Goal: Information Seeking & Learning: Learn about a topic

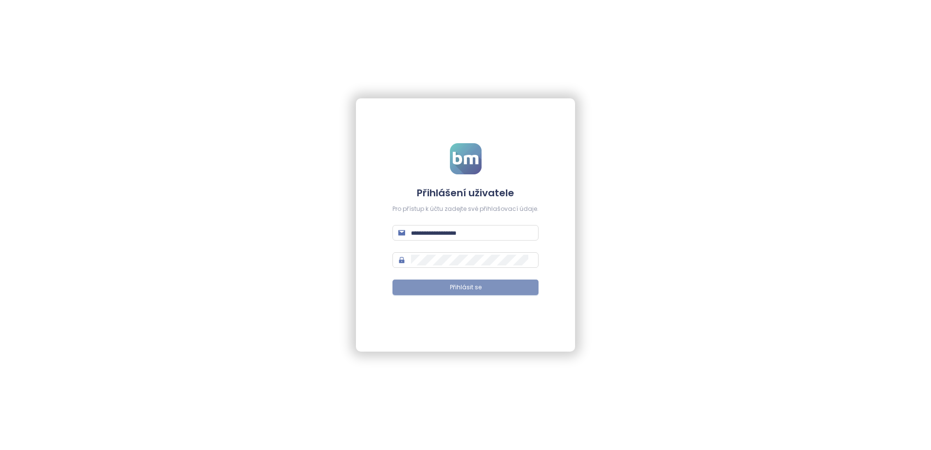
type input "**********"
click at [444, 286] on button "Přihlásit se" at bounding box center [466, 288] width 146 height 16
click at [460, 286] on span "Přihlásit se" at bounding box center [466, 287] width 32 height 9
click at [437, 288] on button "Přihlásit se" at bounding box center [466, 288] width 146 height 16
click at [457, 282] on button "Přihlásit se" at bounding box center [466, 288] width 146 height 16
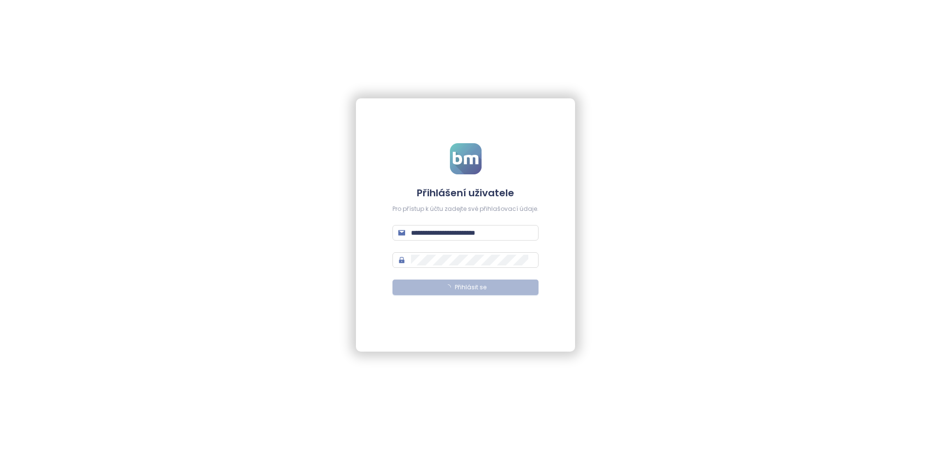
click at [458, 286] on span "Přihlásit se" at bounding box center [471, 287] width 32 height 9
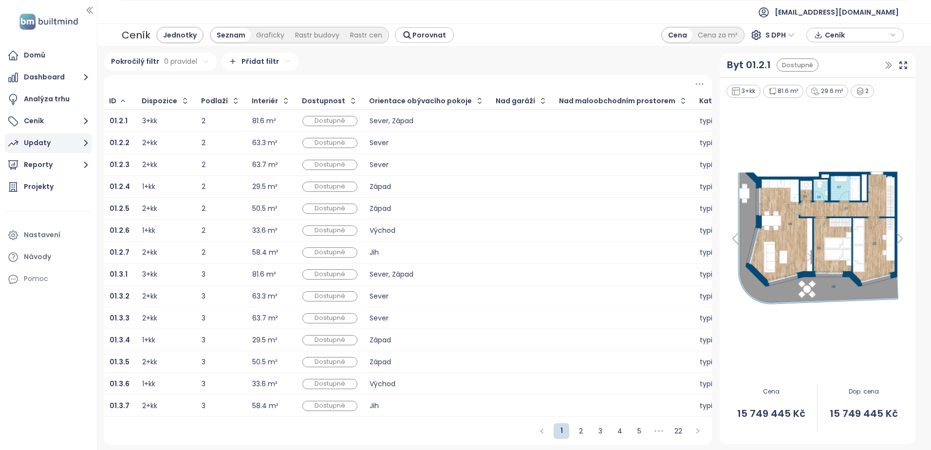
click at [57, 142] on button "Updaty" at bounding box center [48, 142] width 87 height 19
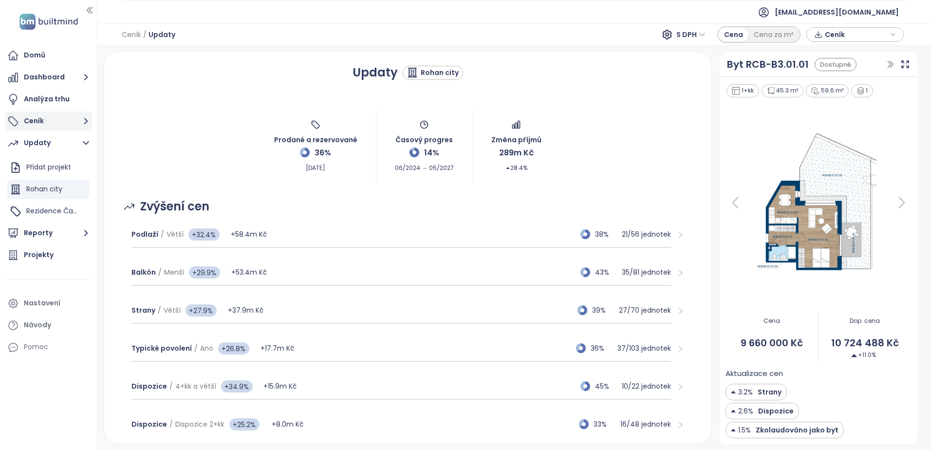
click at [34, 121] on button "Ceník" at bounding box center [48, 121] width 87 height 19
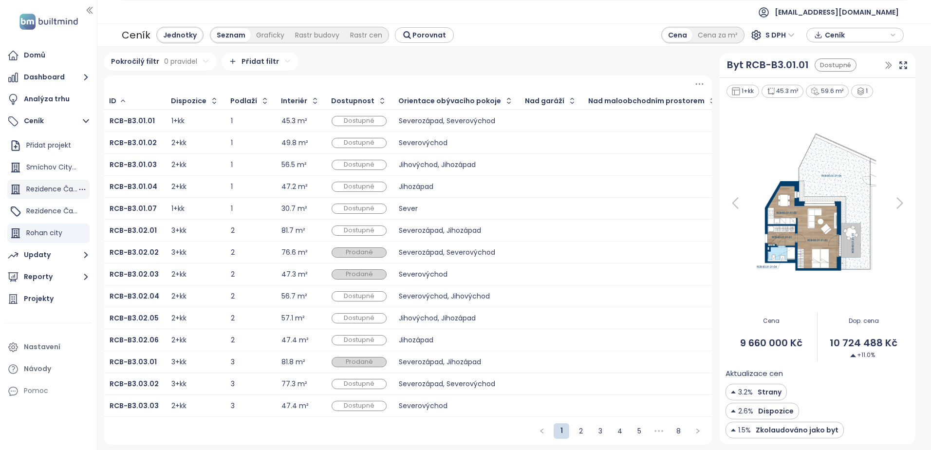
click at [27, 184] on span "Rezidence Čakovice D" at bounding box center [63, 189] width 75 height 10
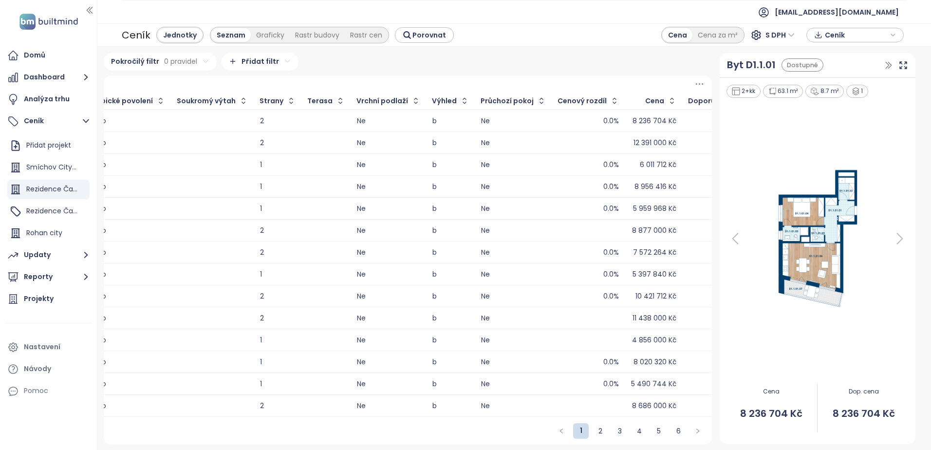
scroll to position [2, 0]
click at [852, 39] on span "Ceník" at bounding box center [856, 35] width 63 height 15
click at [838, 85] on span "Stáhnout" at bounding box center [844, 83] width 34 height 11
click at [516, 25] on div "Ceník Jednotky Seznam Graficky Rastr budovy Rastr cen Porovnat Cena Cena za m² …" at bounding box center [514, 34] width 834 height 23
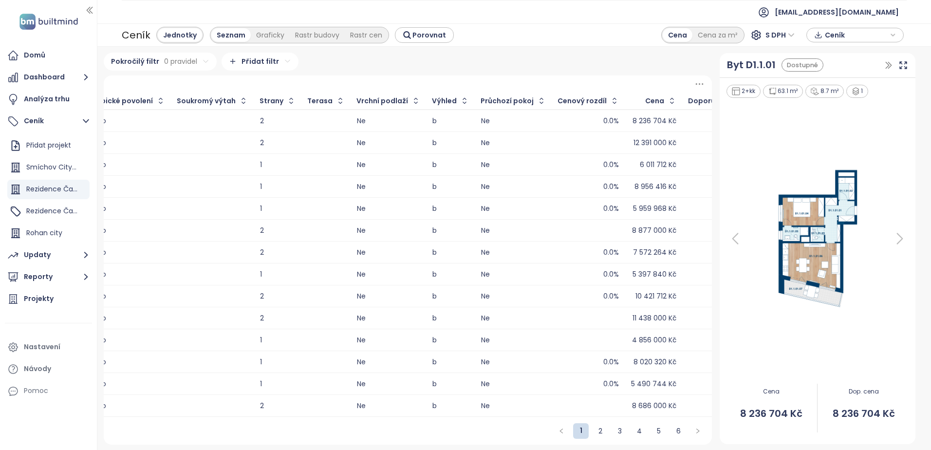
drag, startPoint x: 29, startPoint y: 300, endPoint x: 25, endPoint y: 309, distance: 10.5
click at [29, 300] on div "Projekty" at bounding box center [39, 299] width 30 height 12
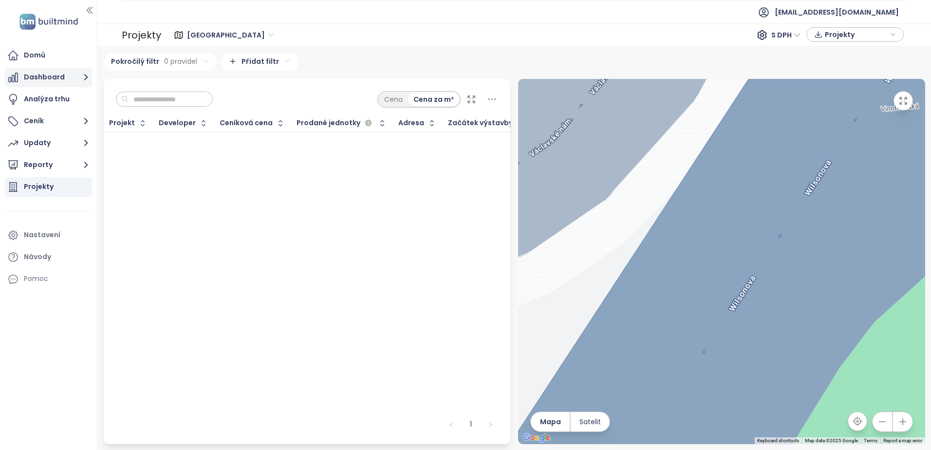
click at [90, 76] on icon "button" at bounding box center [86, 77] width 12 height 12
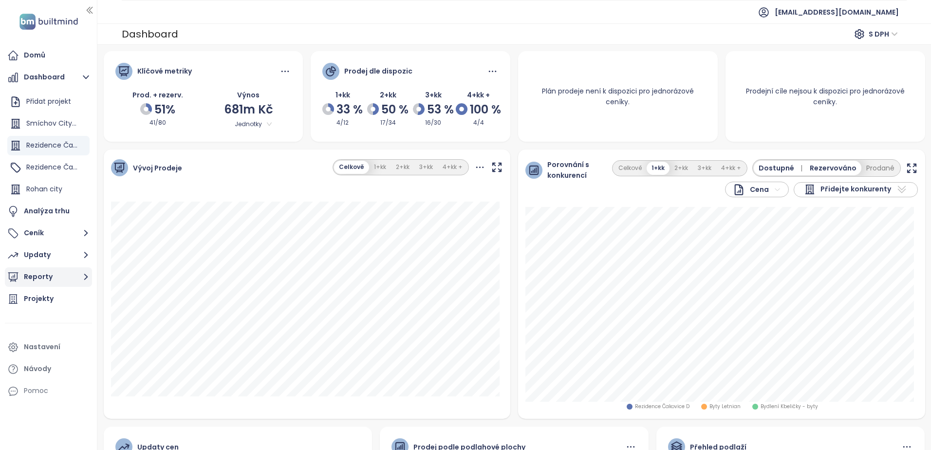
click at [82, 279] on icon "button" at bounding box center [86, 277] width 12 height 12
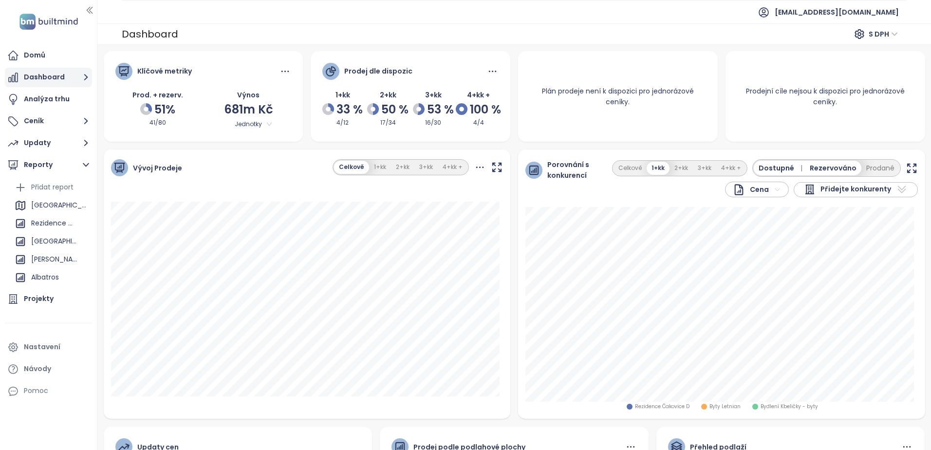
click at [51, 75] on button "Dashboard" at bounding box center [48, 77] width 87 height 19
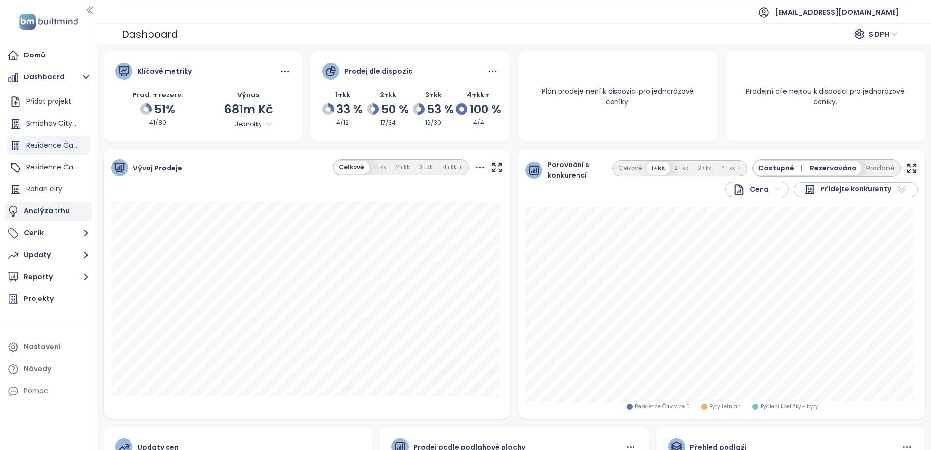
click at [48, 215] on div "Analýza trhu" at bounding box center [47, 211] width 46 height 12
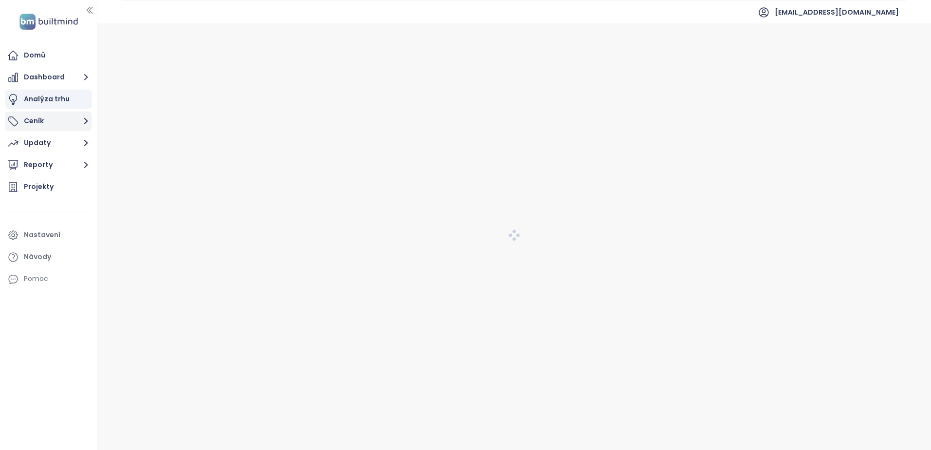
click at [47, 124] on button "Ceník" at bounding box center [48, 121] width 87 height 19
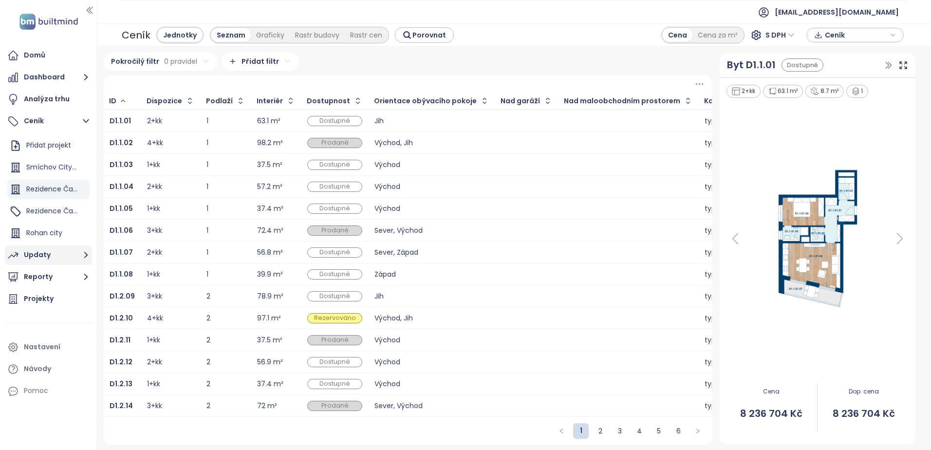
click at [34, 251] on div "Updaty" at bounding box center [37, 255] width 27 height 12
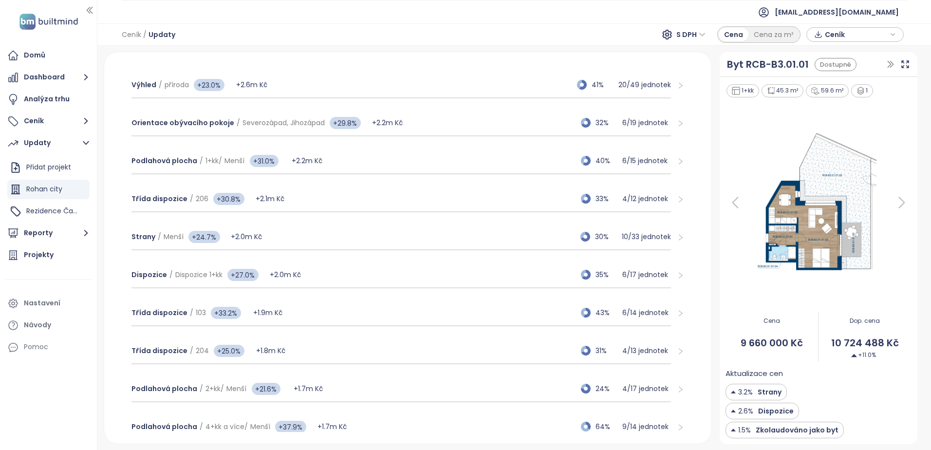
scroll to position [324, 0]
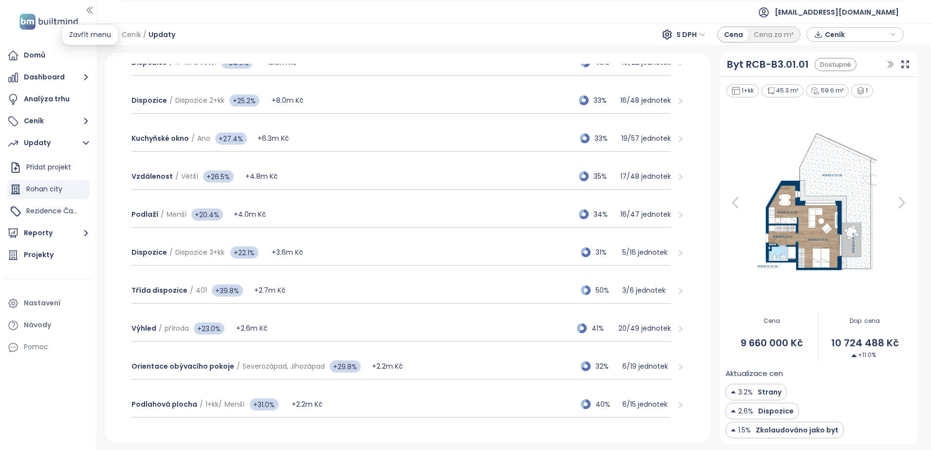
click at [90, 9] on icon "button" at bounding box center [90, 10] width 10 height 10
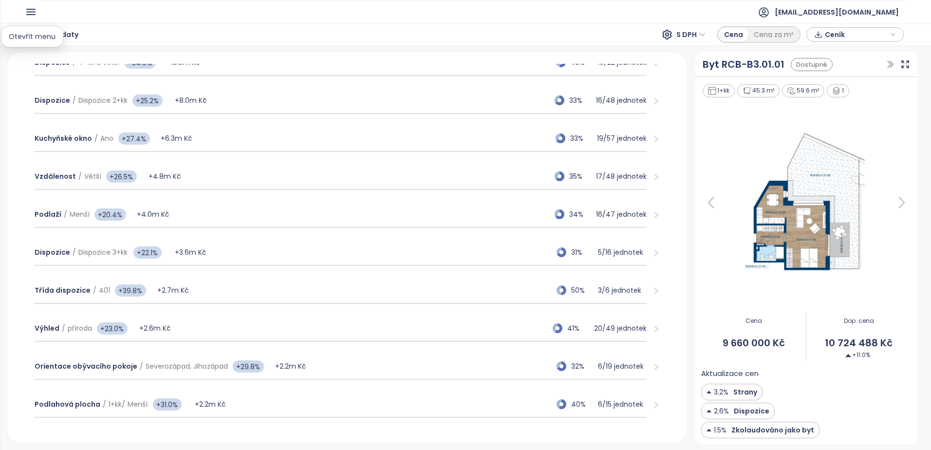
click at [26, 11] on icon "button" at bounding box center [31, 12] width 12 height 12
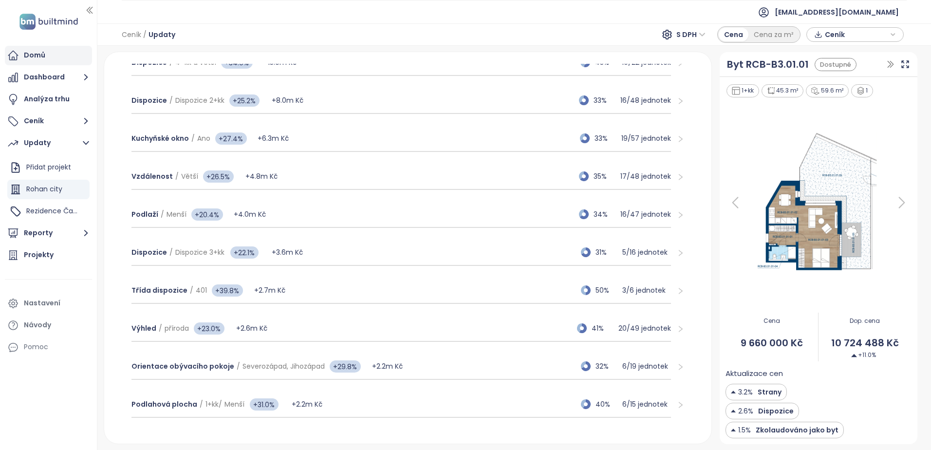
click at [49, 54] on div "Domů" at bounding box center [48, 55] width 87 height 19
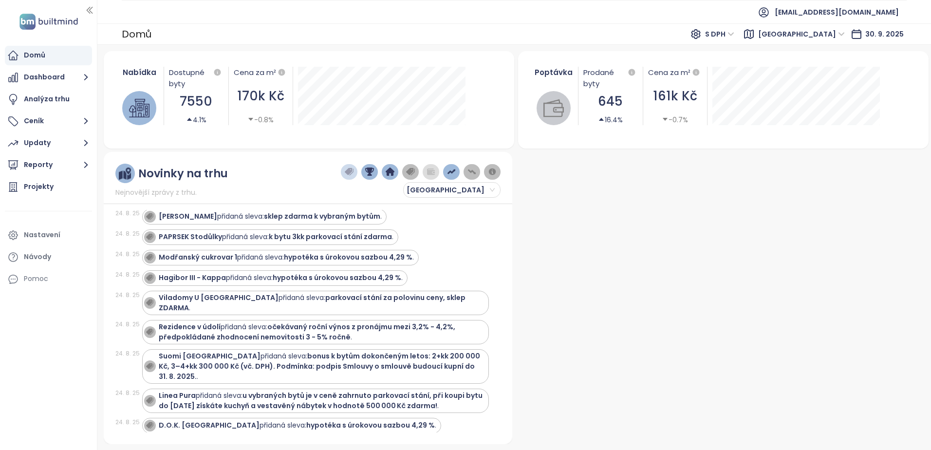
scroll to position [1032, 0]
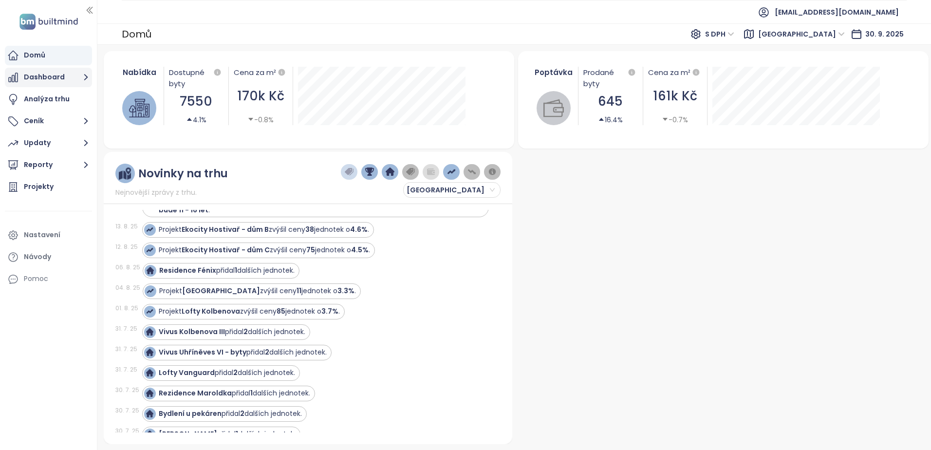
click at [43, 80] on button "Dashboard" at bounding box center [48, 77] width 87 height 19
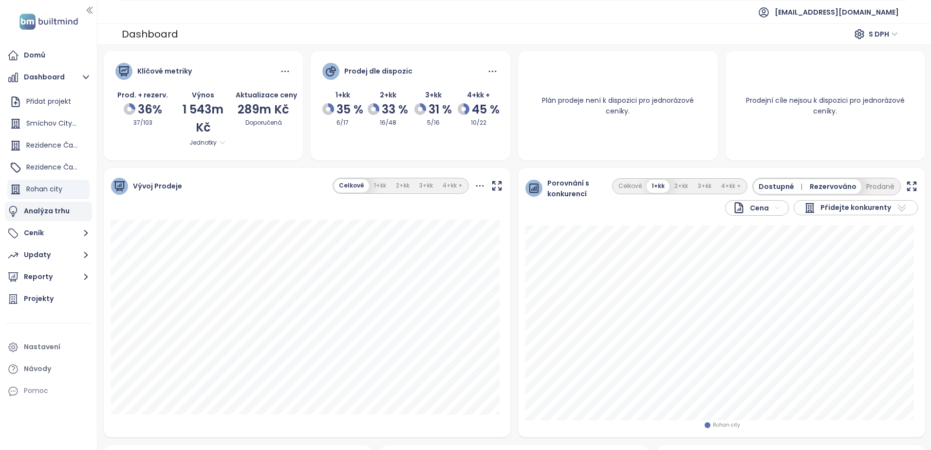
click at [47, 212] on div "Analýza trhu" at bounding box center [47, 211] width 46 height 12
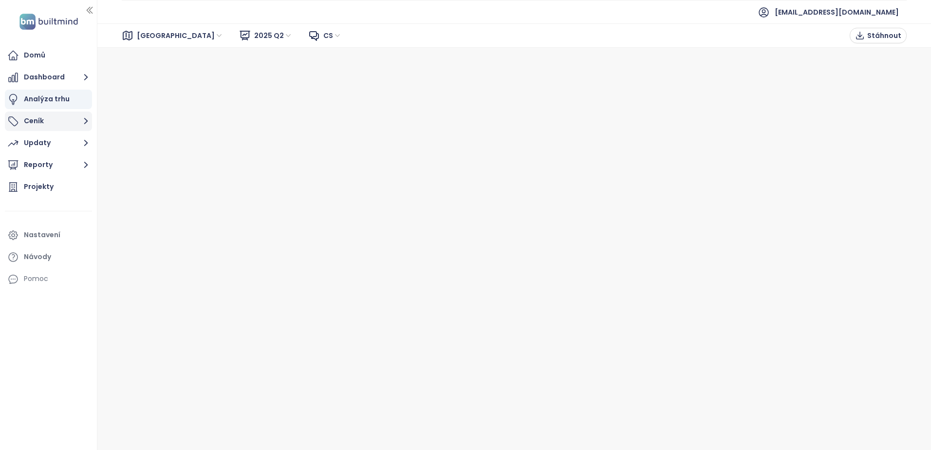
click at [60, 124] on button "Ceník" at bounding box center [48, 121] width 87 height 19
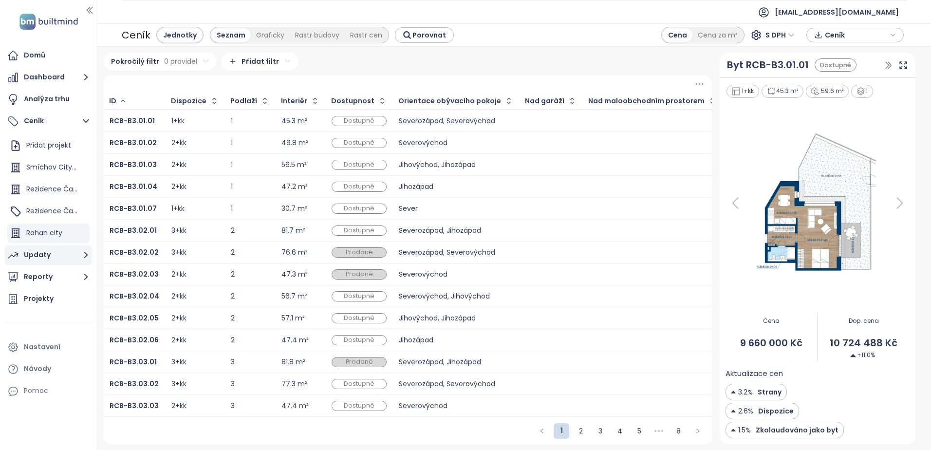
click at [38, 255] on div "Updaty" at bounding box center [37, 255] width 27 height 12
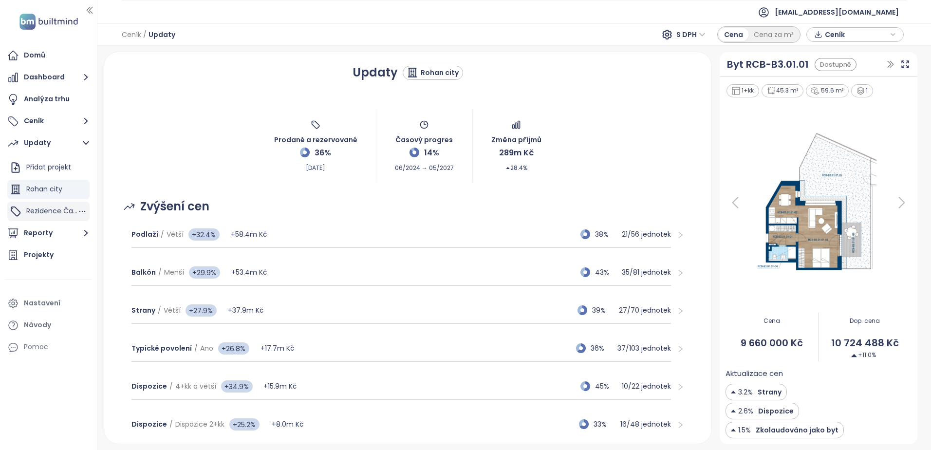
click at [52, 208] on span "Rezidence Čakovice B" at bounding box center [63, 211] width 75 height 10
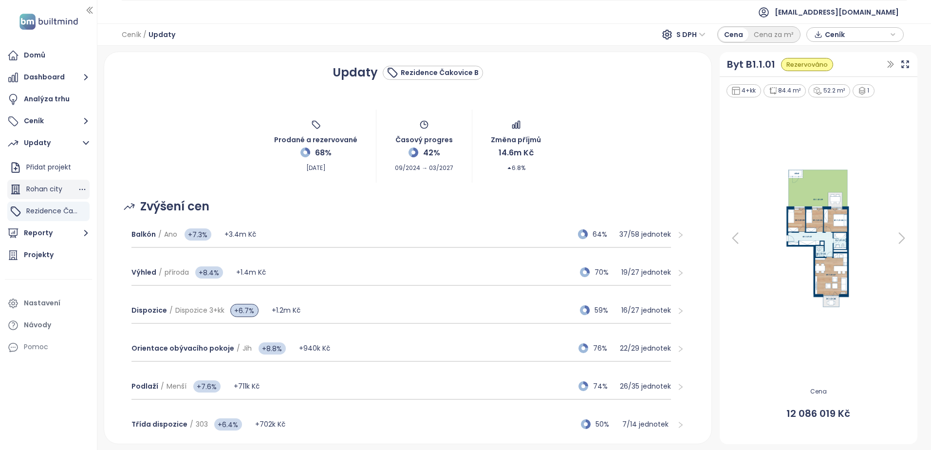
click at [25, 191] on div "Rohan city" at bounding box center [48, 189] width 82 height 19
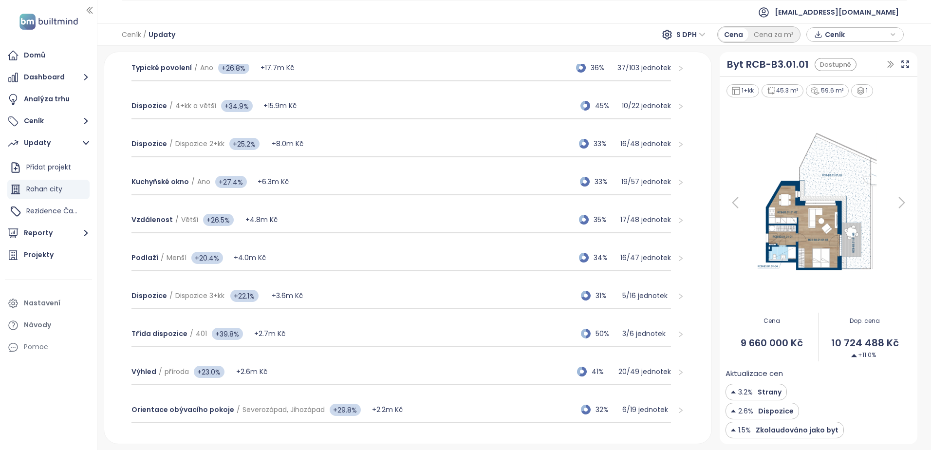
scroll to position [341, 0]
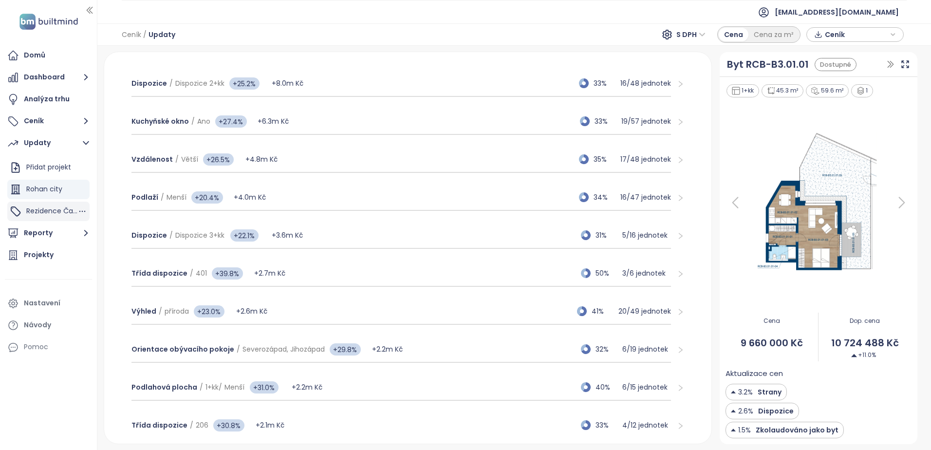
click at [56, 209] on span "Rezidence Čakovice B" at bounding box center [63, 211] width 75 height 10
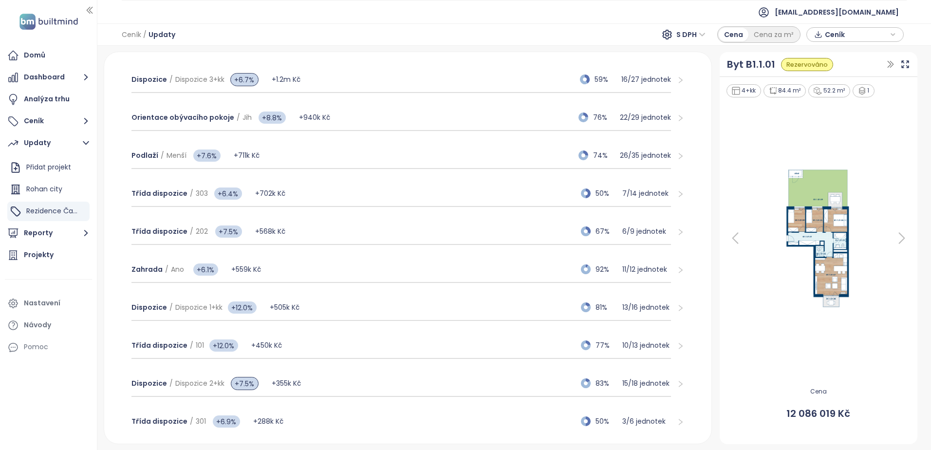
scroll to position [392, 0]
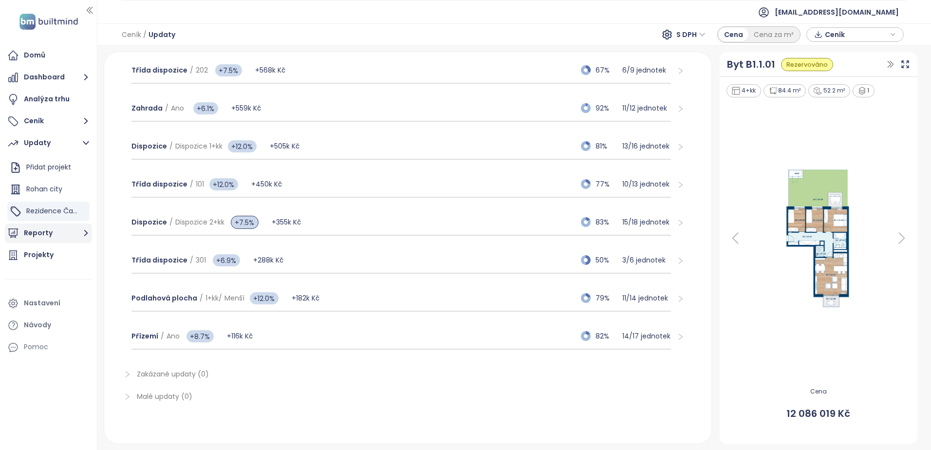
click at [56, 237] on button "Reporty" at bounding box center [48, 233] width 87 height 19
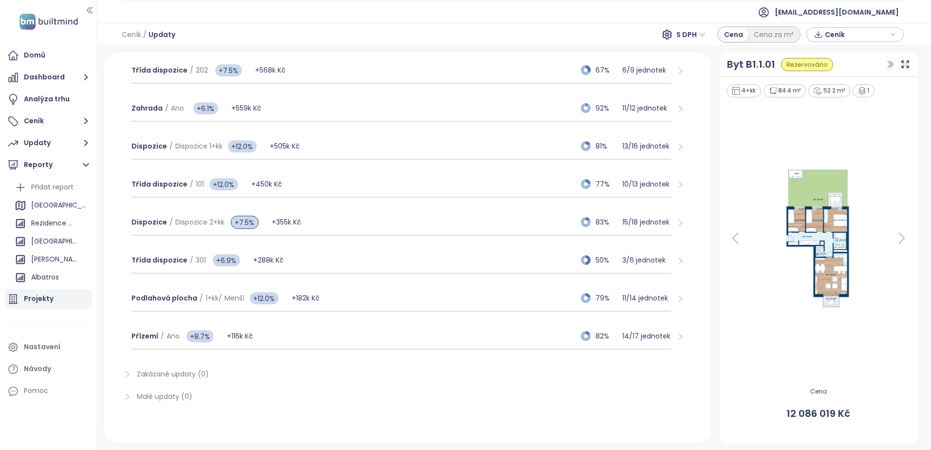
click at [48, 299] on div "Projekty" at bounding box center [39, 299] width 30 height 12
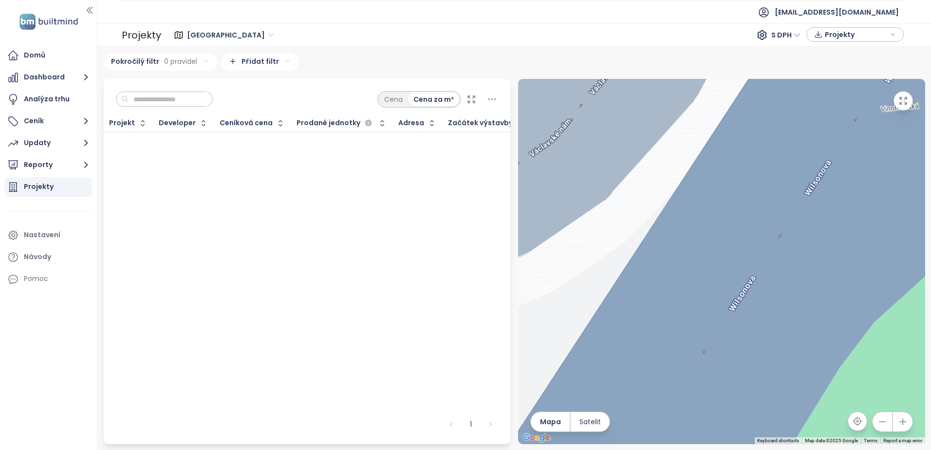
click at [29, 20] on img at bounding box center [49, 22] width 64 height 20
click at [46, 257] on div "Návody" at bounding box center [37, 257] width 27 height 12
